Goal: Transaction & Acquisition: Download file/media

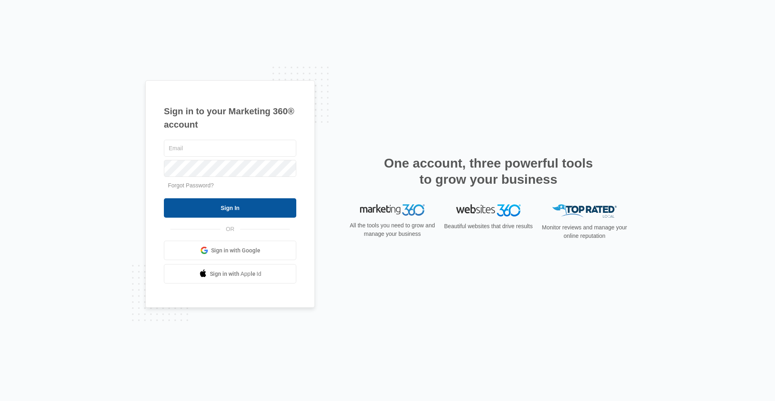
type input "[EMAIL_ADDRESS][DOMAIN_NAME]"
click at [219, 204] on input "Sign In" at bounding box center [230, 207] width 132 height 19
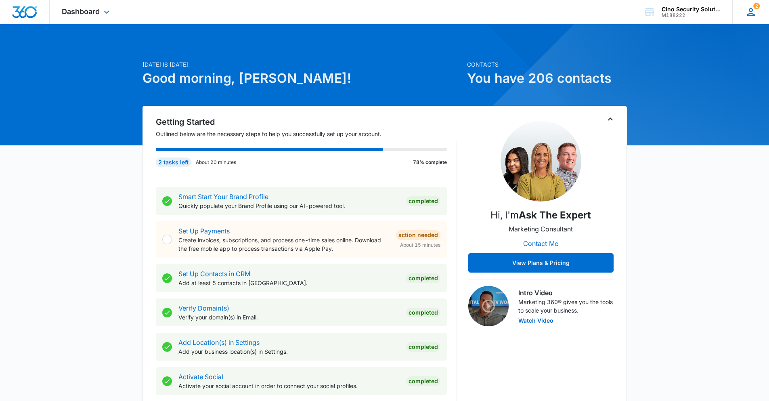
click at [750, 12] on icon at bounding box center [750, 12] width 12 height 12
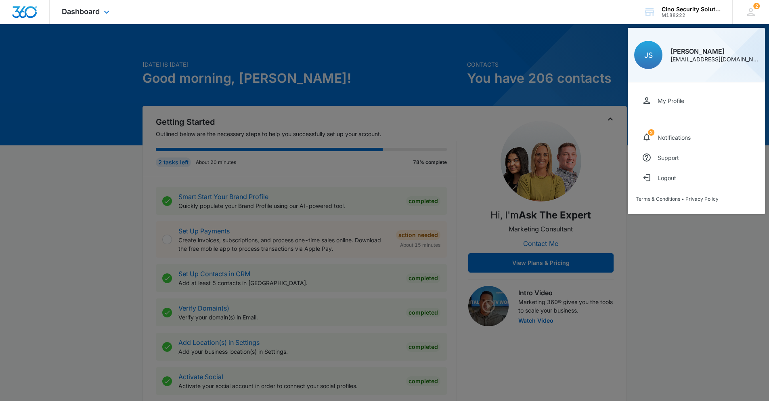
click at [187, 14] on div "Dashboard Apps Reputation Websites Forms CRM Email Social POS Content Ads Intel…" at bounding box center [384, 12] width 769 height 24
click at [104, 12] on icon at bounding box center [107, 14] width 10 height 10
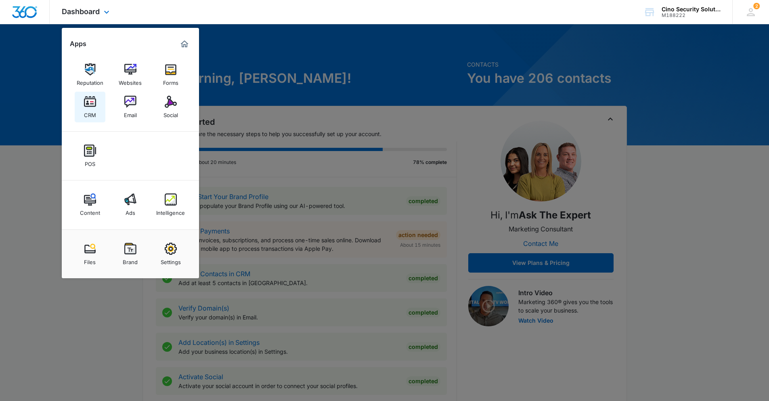
click at [87, 107] on img at bounding box center [90, 102] width 12 height 12
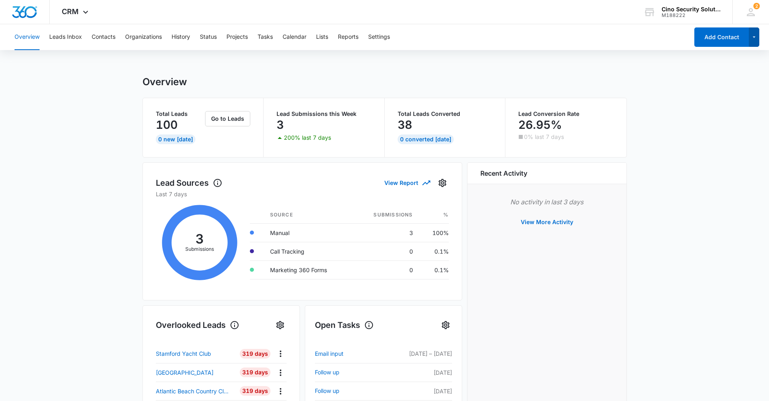
click at [754, 31] on button "button" at bounding box center [753, 36] width 11 height 19
click at [755, 11] on icon at bounding box center [750, 12] width 12 height 12
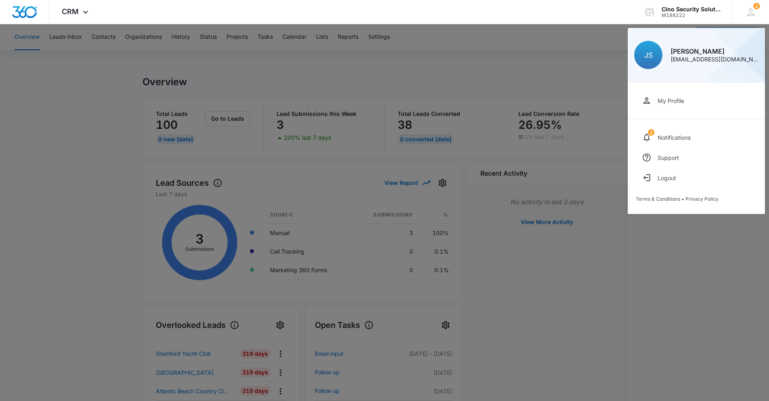
click at [545, 31] on div at bounding box center [384, 200] width 769 height 401
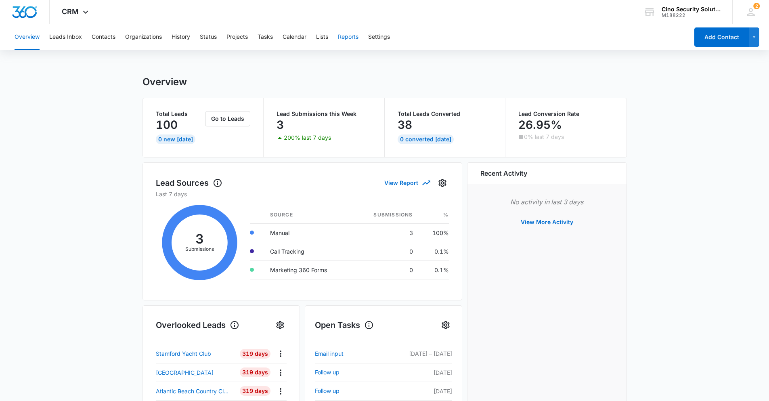
click at [345, 37] on button "Reports" at bounding box center [348, 37] width 21 height 26
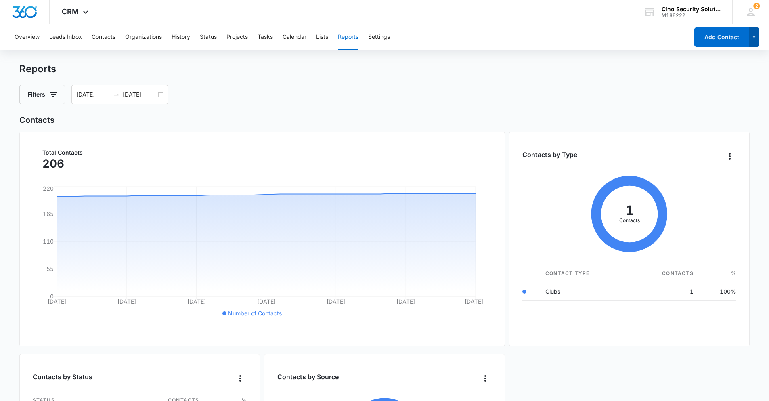
click at [756, 35] on icon "button" at bounding box center [753, 37] width 7 height 10
click at [637, 81] on div "Reports Filters 07/13/2025 08/12/2025" at bounding box center [384, 83] width 730 height 41
click at [688, 9] on div "Cino Security Solutions" at bounding box center [690, 9] width 59 height 6
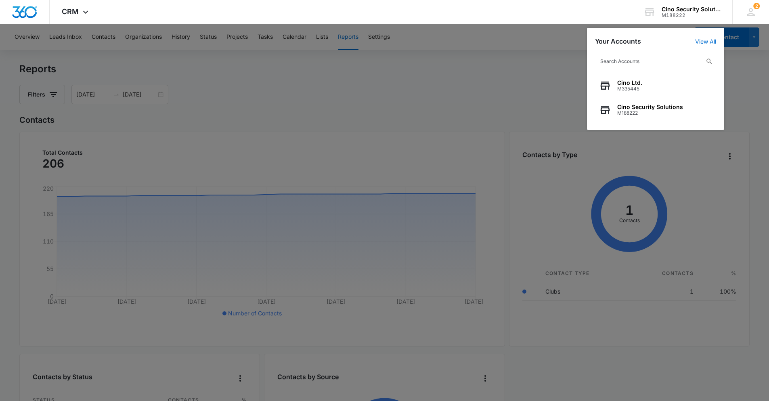
click at [742, 71] on div at bounding box center [384, 200] width 769 height 401
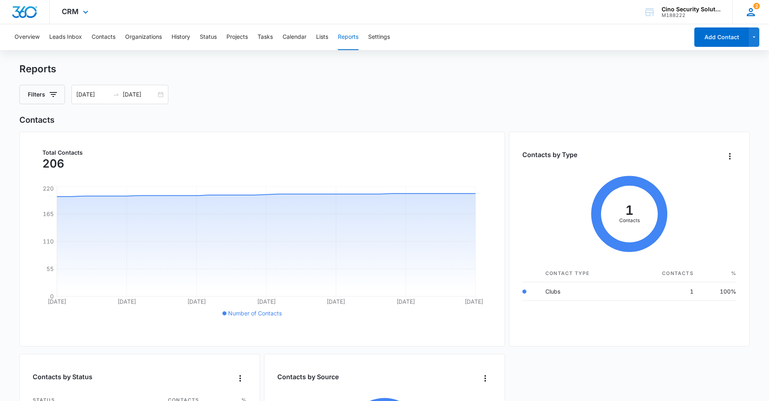
click at [749, 9] on icon at bounding box center [750, 12] width 8 height 8
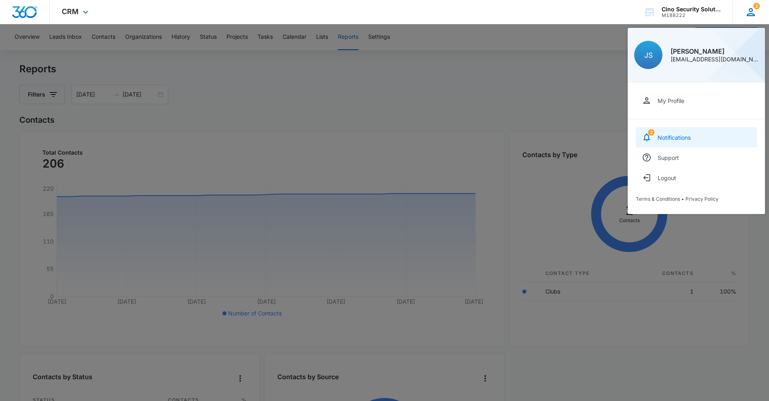
click at [668, 132] on link "2 Notifications" at bounding box center [695, 137] width 121 height 20
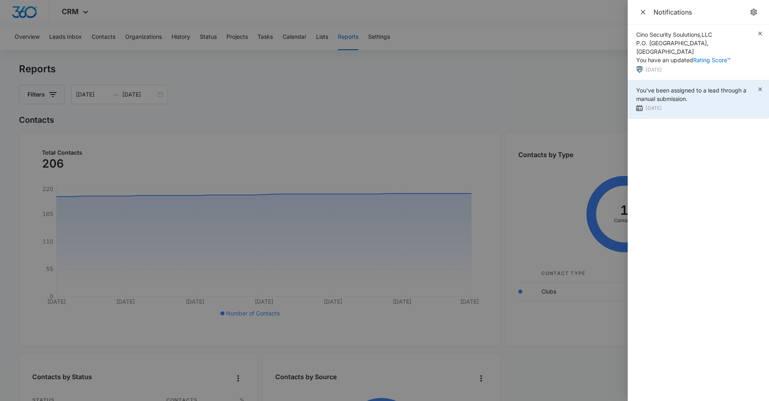
click at [664, 104] on div "6 days ago" at bounding box center [696, 108] width 121 height 8
drag, startPoint x: 669, startPoint y: 86, endPoint x: 682, endPoint y: 77, distance: 15.6
click at [670, 87] on span "You've been assigned to a lead through a manual submission." at bounding box center [691, 94] width 110 height 15
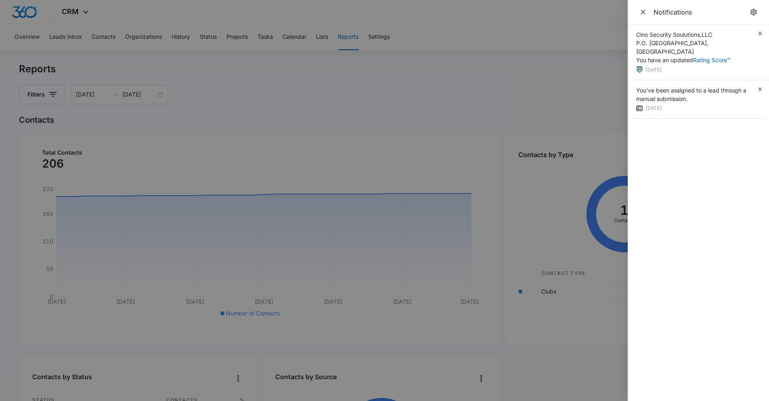
click at [609, 78] on div at bounding box center [384, 200] width 769 height 401
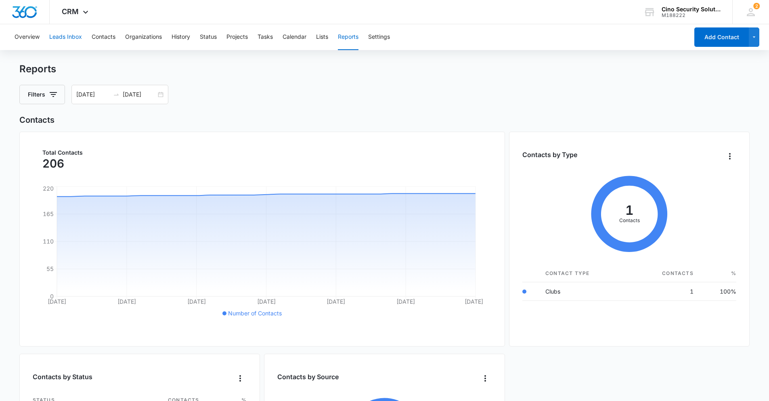
click at [69, 37] on button "Leads Inbox" at bounding box center [65, 37] width 33 height 26
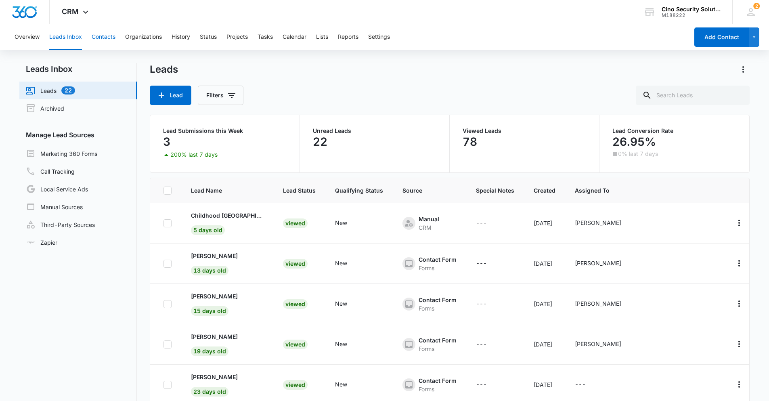
click at [97, 35] on button "Contacts" at bounding box center [104, 37] width 24 height 26
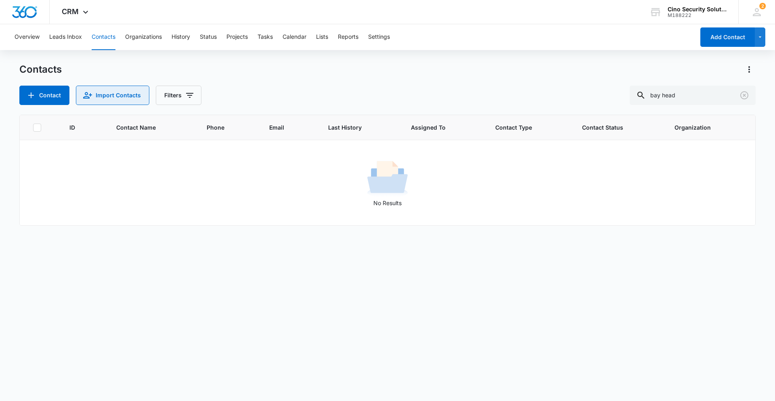
click at [90, 94] on icon "Import Contacts" at bounding box center [87, 95] width 9 height 6
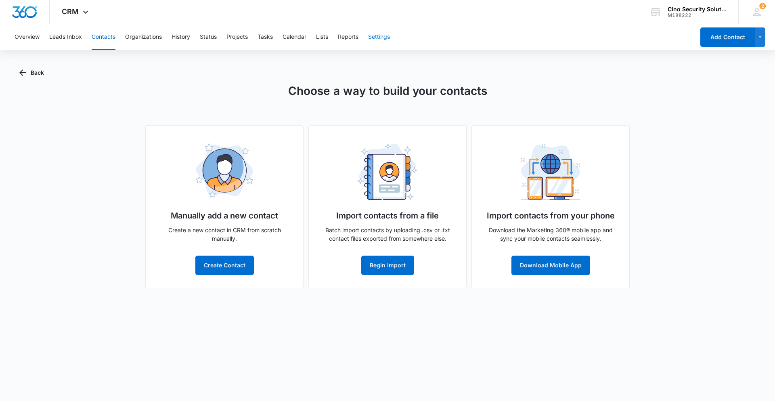
click at [381, 36] on button "Settings" at bounding box center [379, 37] width 22 height 26
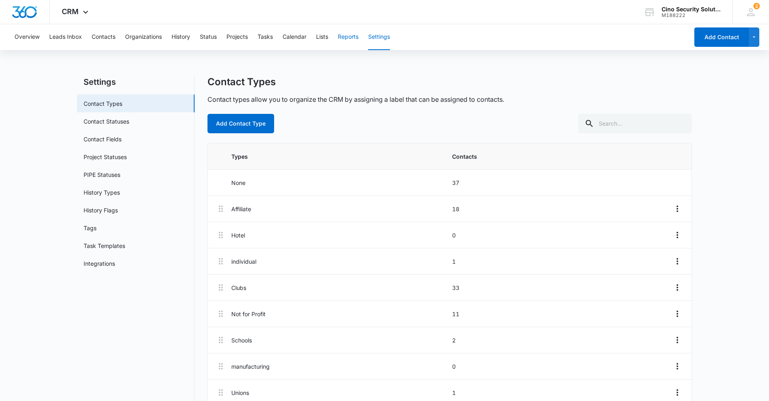
click at [351, 37] on button "Reports" at bounding box center [348, 37] width 21 height 26
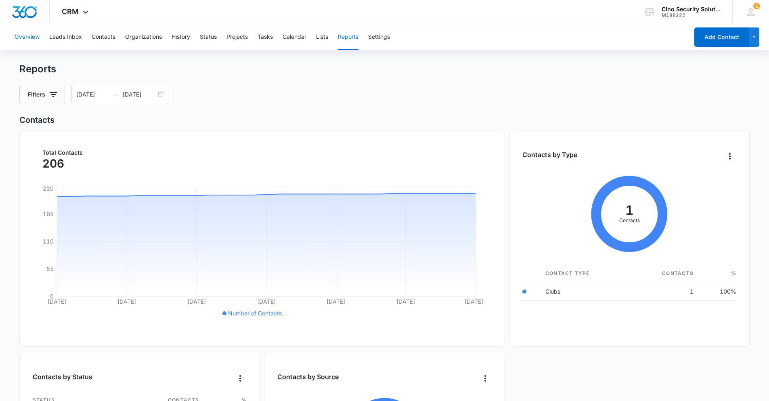
click at [29, 35] on button "Overview" at bounding box center [27, 37] width 25 height 26
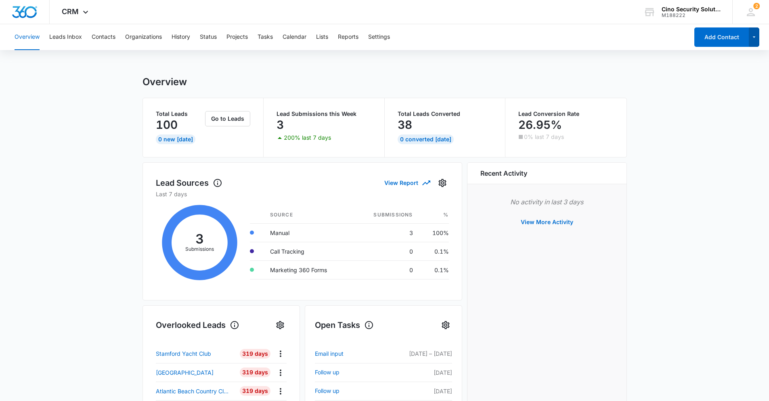
click at [754, 38] on icon "button" at bounding box center [753, 37] width 7 height 10
click at [67, 37] on button "Leads Inbox" at bounding box center [65, 37] width 33 height 26
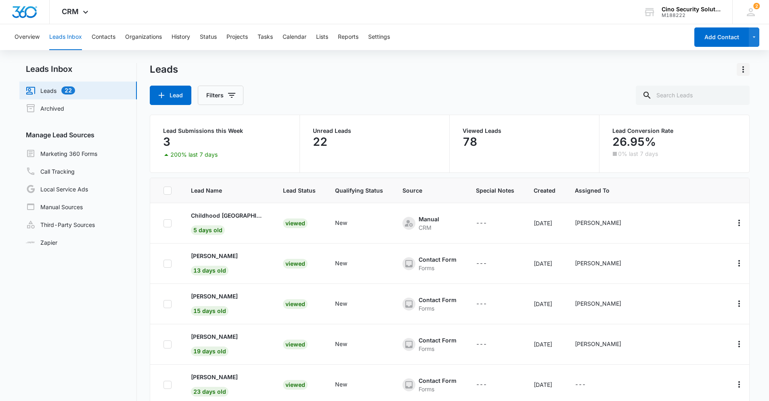
click at [744, 69] on icon "Actions" at bounding box center [743, 70] width 10 height 10
click at [729, 88] on button "Export" at bounding box center [725, 92] width 46 height 12
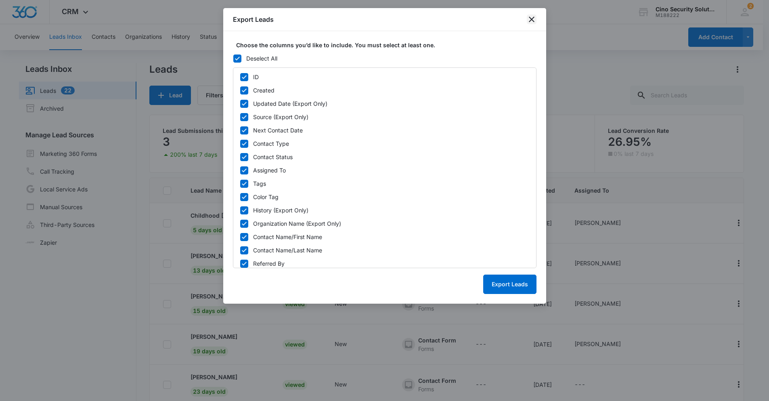
click at [530, 21] on icon "close" at bounding box center [532, 20] width 6 height 6
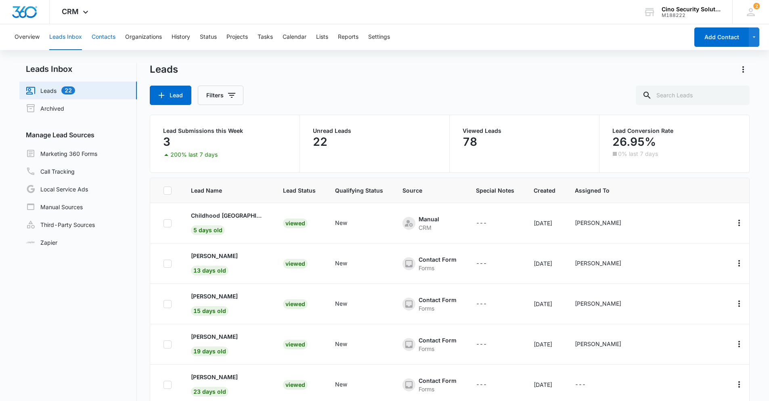
click at [108, 34] on button "Contacts" at bounding box center [104, 37] width 24 height 26
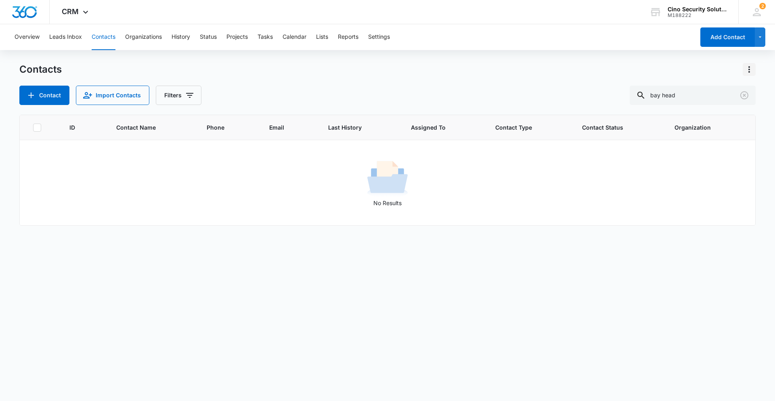
click at [748, 69] on icon "Actions" at bounding box center [749, 70] width 10 height 10
click at [717, 116] on div "Export All Contacts" at bounding box center [708, 116] width 53 height 6
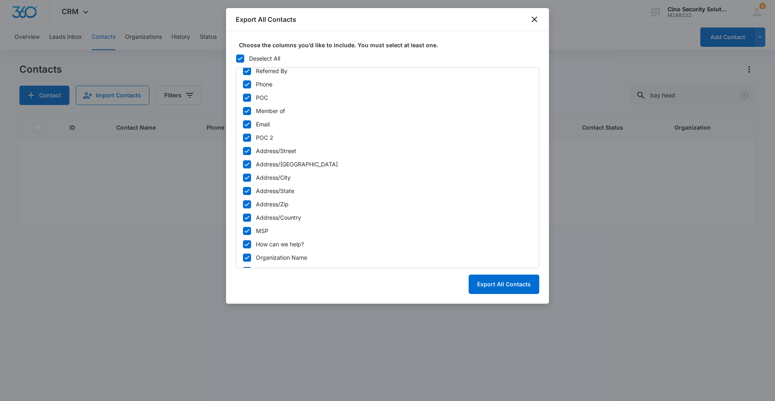
scroll to position [190, 0]
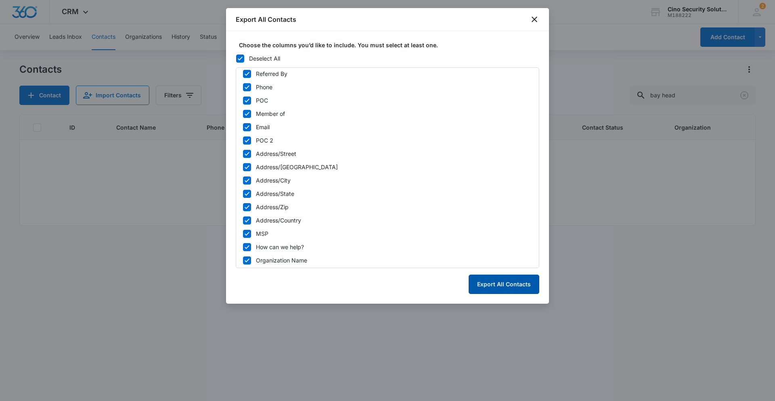
click at [493, 282] on button "Export All Contacts" at bounding box center [503, 283] width 71 height 19
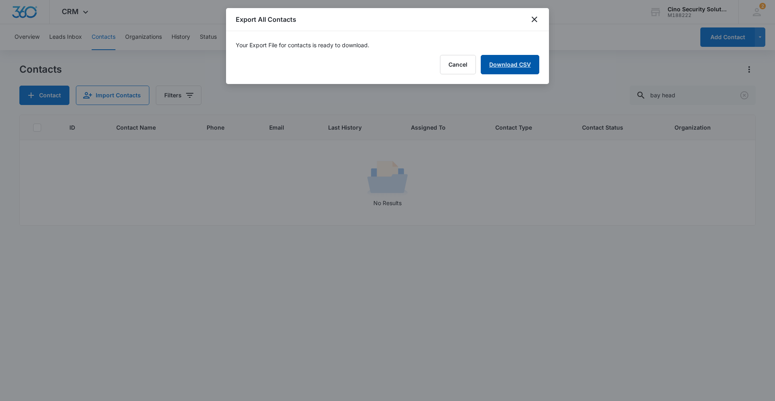
click at [517, 65] on link "Download CSV" at bounding box center [509, 64] width 58 height 19
drag, startPoint x: 522, startPoint y: 65, endPoint x: 451, endPoint y: 59, distance: 72.0
click at [522, 65] on button "Finish" at bounding box center [522, 64] width 34 height 19
